Goal: Task Accomplishment & Management: Use online tool/utility

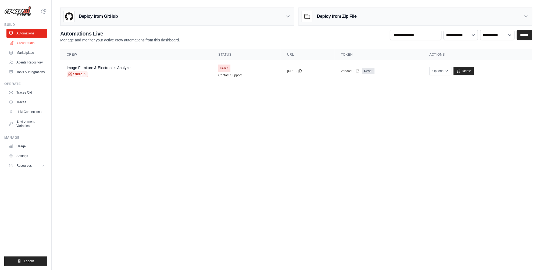
click at [28, 40] on link "Crew Studio" at bounding box center [27, 43] width 41 height 9
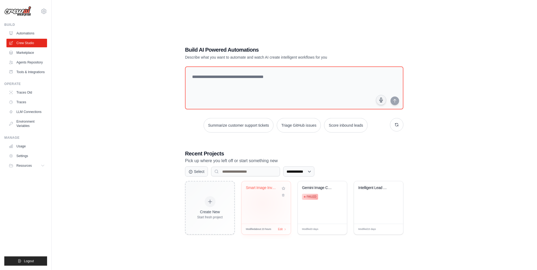
click at [262, 203] on div "Smart Image Inventory & Collage Sys..." at bounding box center [265, 202] width 49 height 42
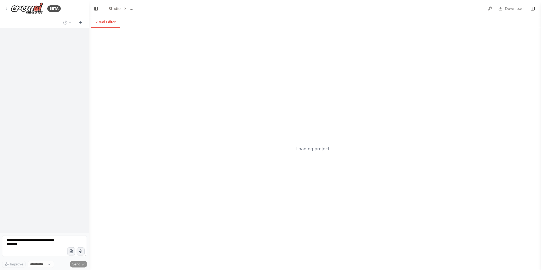
select select "****"
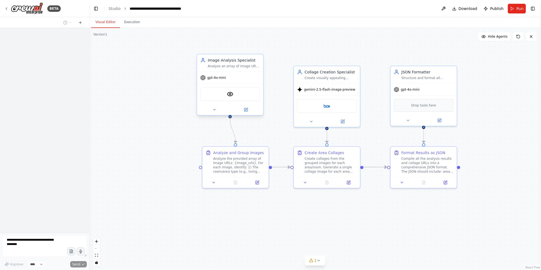
click at [245, 76] on div "gpt-4o-mini" at bounding box center [230, 78] width 66 height 12
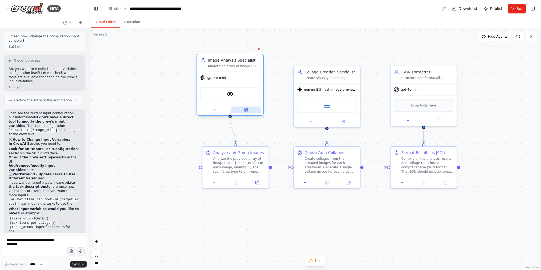
click at [250, 111] on button at bounding box center [246, 109] width 30 height 6
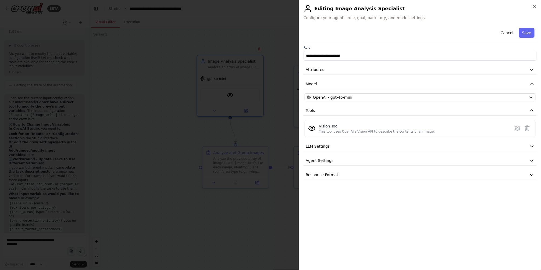
scroll to position [1553, 0]
click at [333, 67] on button "Attributes" at bounding box center [420, 70] width 233 height 10
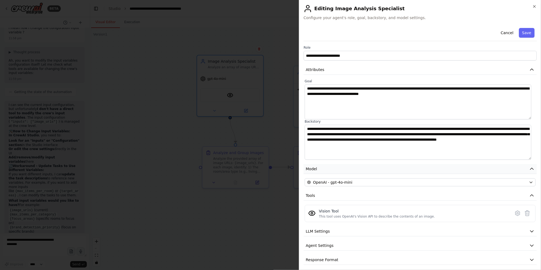
click at [328, 171] on button "Model" at bounding box center [420, 169] width 233 height 10
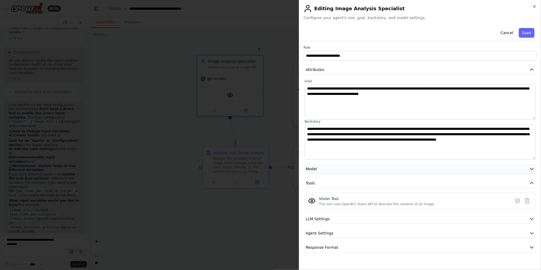
click at [328, 171] on button "Model" at bounding box center [420, 169] width 233 height 10
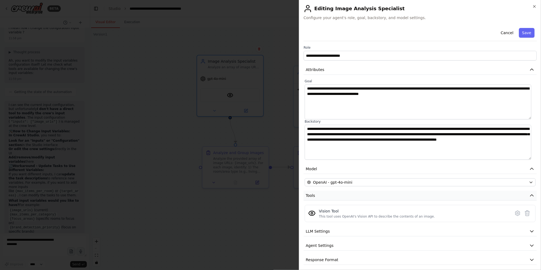
click at [325, 197] on button "Tools" at bounding box center [420, 196] width 233 height 10
click at [325, 211] on span "LLM Settings" at bounding box center [318, 209] width 24 height 5
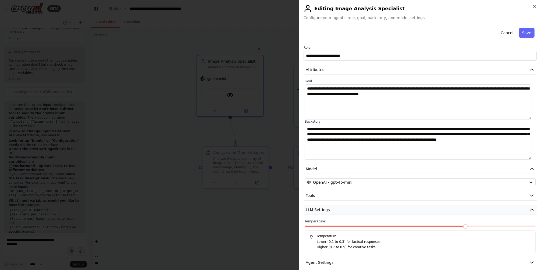
click at [325, 211] on span "LLM Settings" at bounding box center [318, 209] width 24 height 5
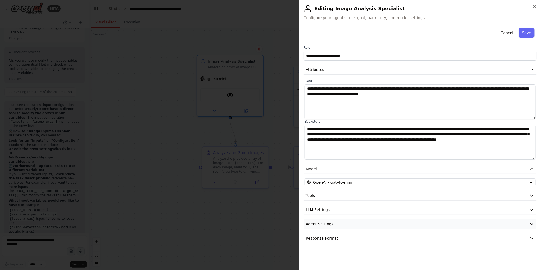
click at [324, 222] on span "Agent Settings" at bounding box center [320, 223] width 28 height 5
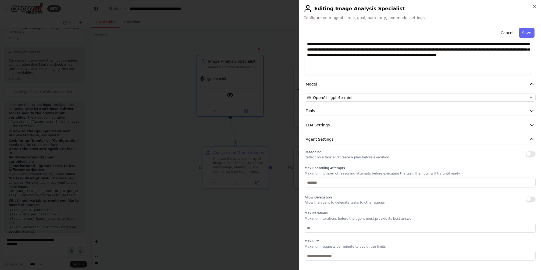
scroll to position [126, 0]
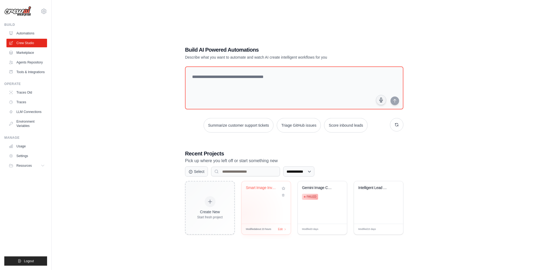
click at [244, 219] on div "Smart Image Inventory & Collage Sys..." at bounding box center [265, 202] width 49 height 42
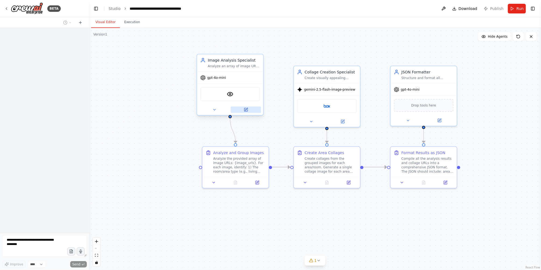
click at [244, 106] on button at bounding box center [246, 109] width 30 height 6
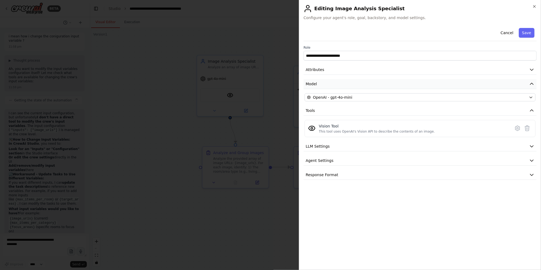
click at [364, 80] on button "Model" at bounding box center [420, 84] width 233 height 10
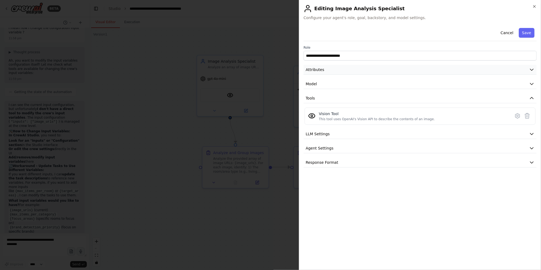
click at [367, 72] on button "Attributes" at bounding box center [420, 70] width 233 height 10
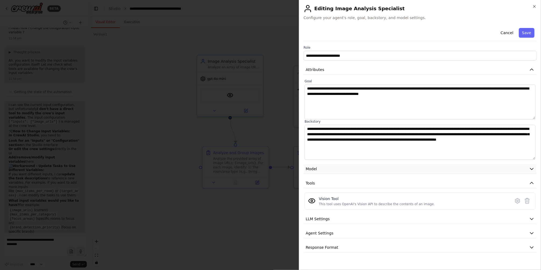
click at [344, 167] on button "Model" at bounding box center [420, 169] width 233 height 10
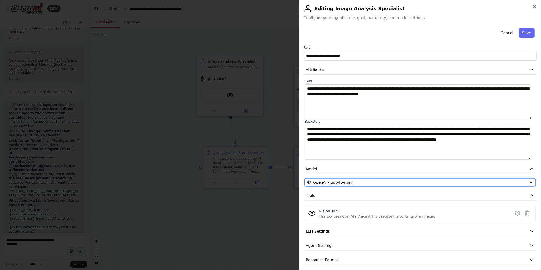
click at [367, 186] on button "OpenAI - gpt-4o-mini" at bounding box center [420, 182] width 231 height 8
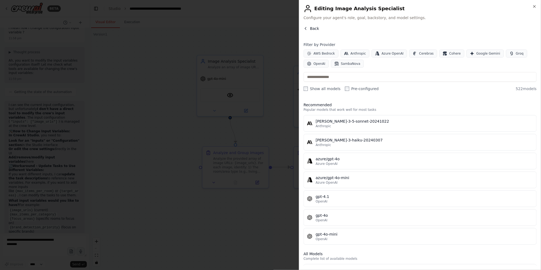
click at [309, 31] on button "Back" at bounding box center [312, 28] width 16 height 5
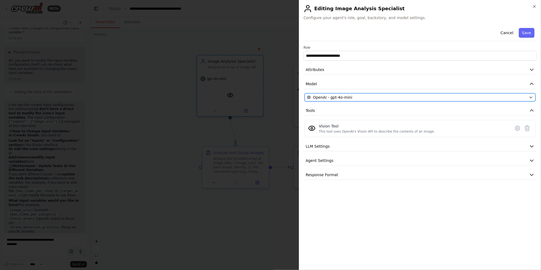
click at [318, 100] on span "OpenAI - gpt-4o-mini" at bounding box center [332, 97] width 39 height 5
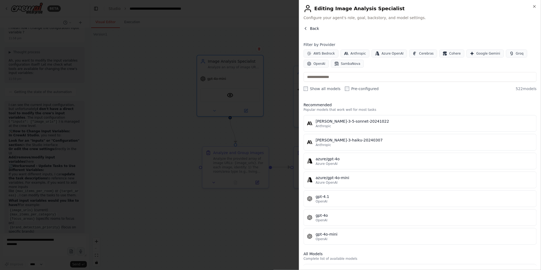
click at [312, 28] on span "Back" at bounding box center [314, 28] width 9 height 5
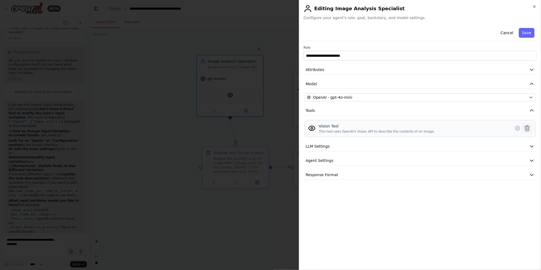
click at [529, 130] on icon at bounding box center [527, 128] width 5 height 5
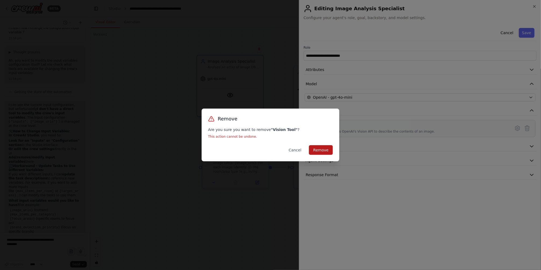
click at [317, 147] on button "Remove" at bounding box center [321, 150] width 24 height 10
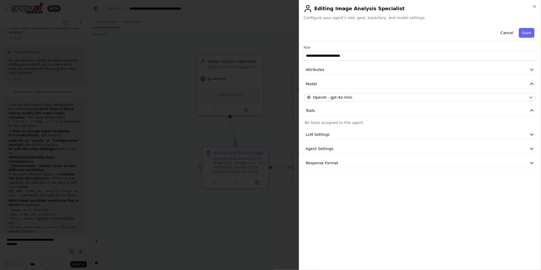
click at [360, 122] on p "No tools assigned to this agent." at bounding box center [420, 122] width 231 height 5
click at [442, 141] on div "**********" at bounding box center [420, 97] width 233 height 142
click at [442, 138] on button "LLM Settings" at bounding box center [420, 135] width 233 height 10
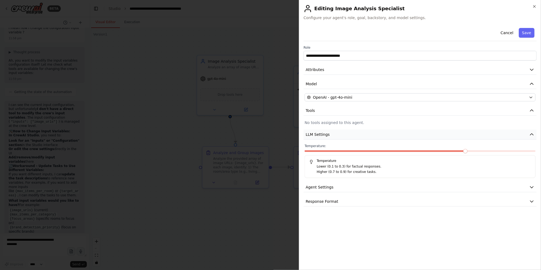
click at [442, 137] on button "LLM Settings" at bounding box center [420, 135] width 233 height 10
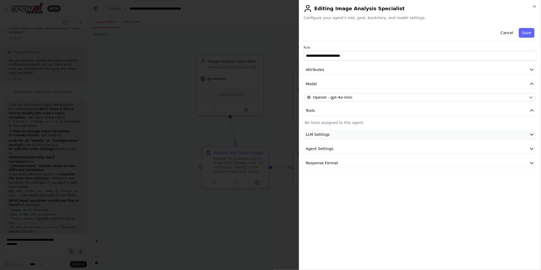
click at [442, 137] on button "LLM Settings" at bounding box center [420, 135] width 233 height 10
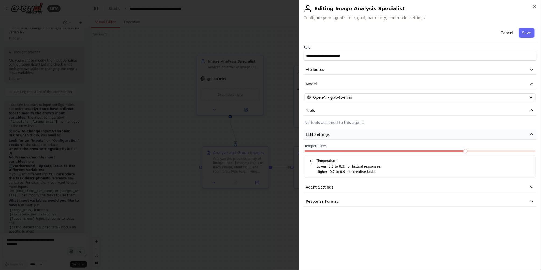
click at [442, 137] on button "LLM Settings" at bounding box center [420, 135] width 233 height 10
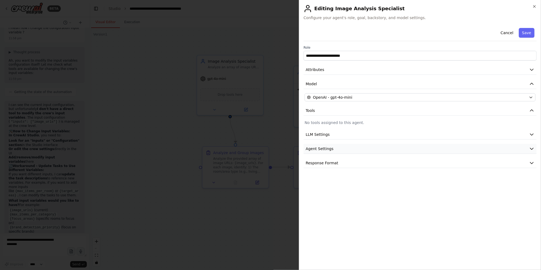
click at [359, 148] on button "Agent Settings" at bounding box center [420, 149] width 233 height 10
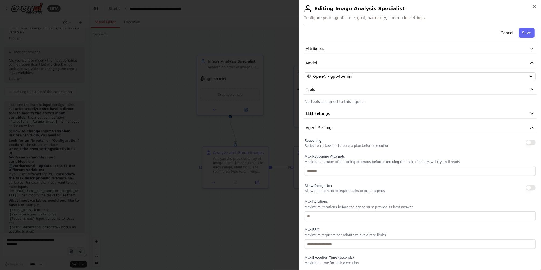
scroll to position [51, 0]
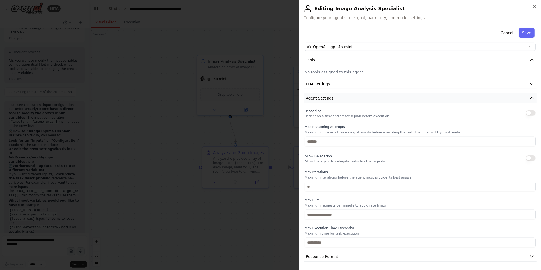
click at [324, 99] on span "Agent Settings" at bounding box center [320, 97] width 28 height 5
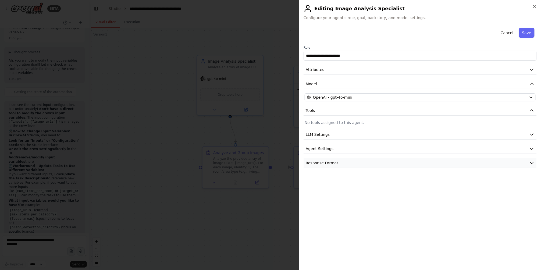
click at [318, 162] on span "Response Format" at bounding box center [322, 162] width 33 height 5
click at [325, 144] on button "Agent Settings" at bounding box center [420, 149] width 233 height 10
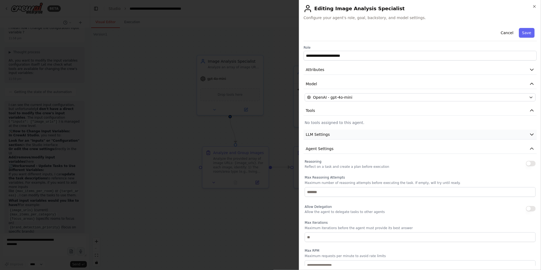
click at [326, 133] on span "LLM Settings" at bounding box center [318, 134] width 24 height 5
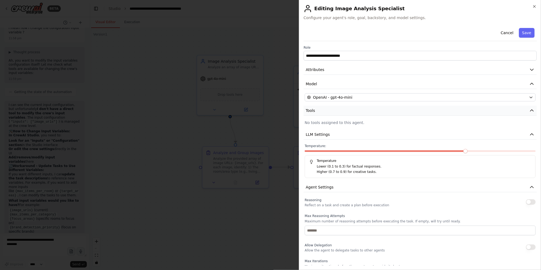
click at [330, 110] on button "Tools" at bounding box center [420, 111] width 233 height 10
